Goal: Navigation & Orientation: Find specific page/section

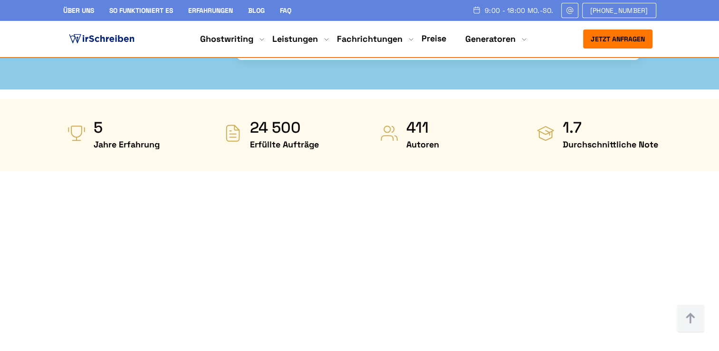
scroll to position [475, 0]
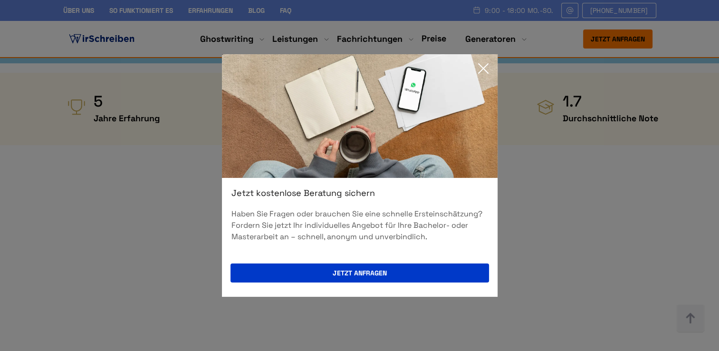
click at [486, 66] on icon at bounding box center [484, 69] width 10 height 10
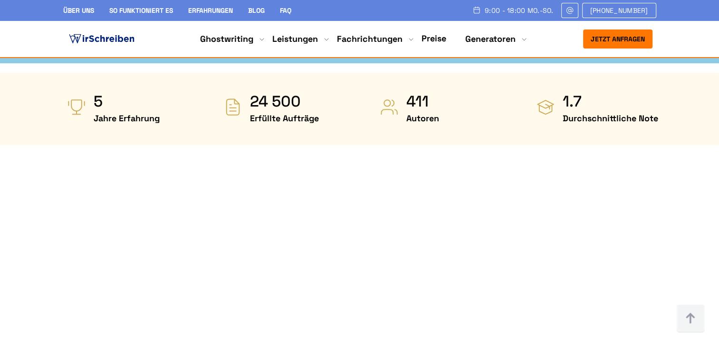
click at [437, 39] on link "Preise" at bounding box center [434, 38] width 25 height 11
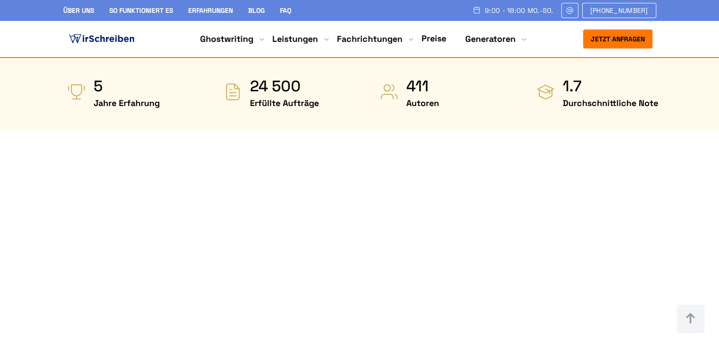
scroll to position [475, 0]
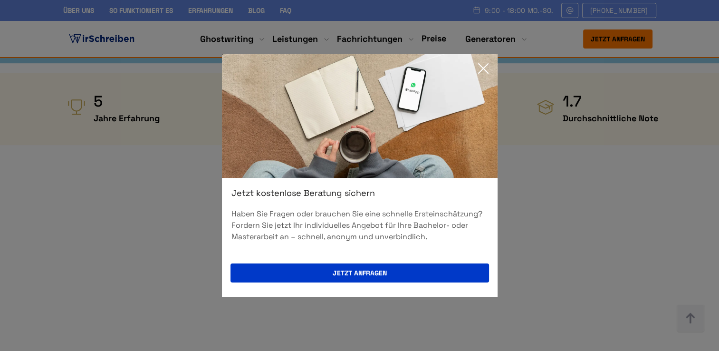
click at [483, 69] on icon at bounding box center [484, 69] width 10 height 10
